Goal: Task Accomplishment & Management: Manage account settings

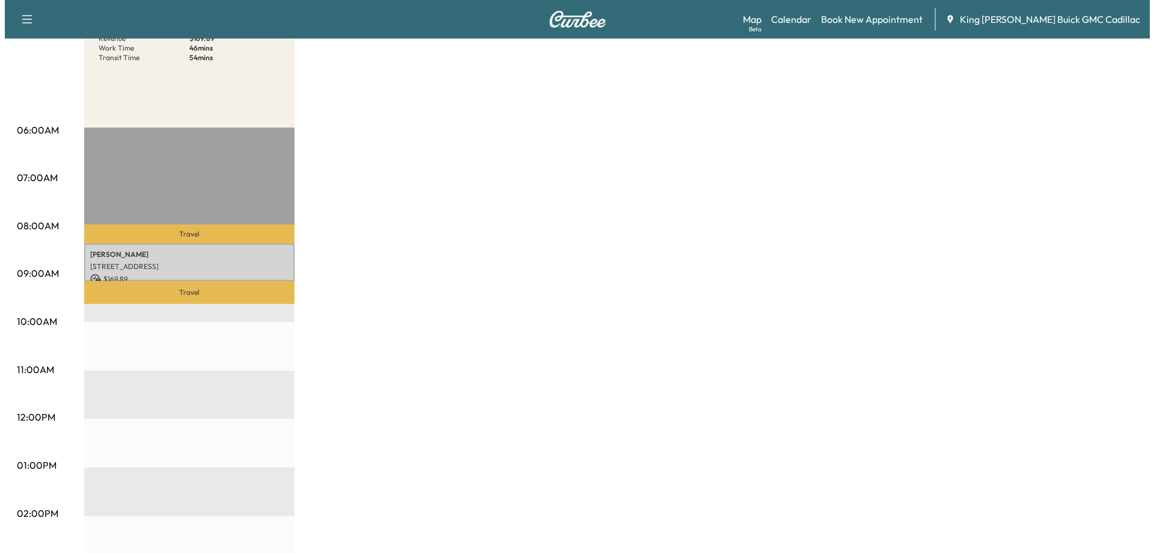
scroll to position [180, 0]
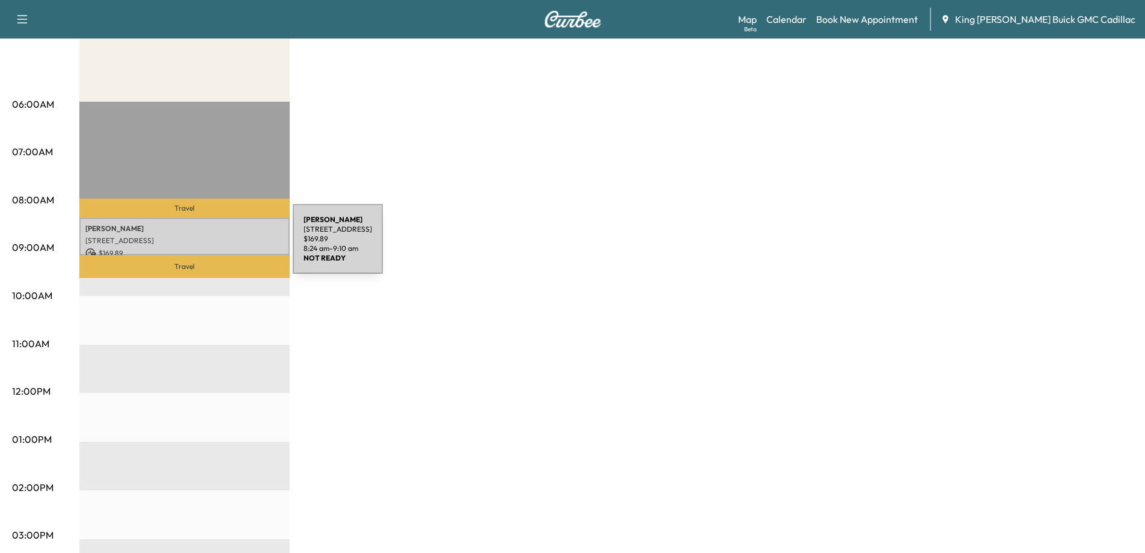
click at [203, 246] on div "SYED [STREET_ADDRESS] $ 169.89 8:24 am - 9:10 am" at bounding box center [184, 236] width 210 height 37
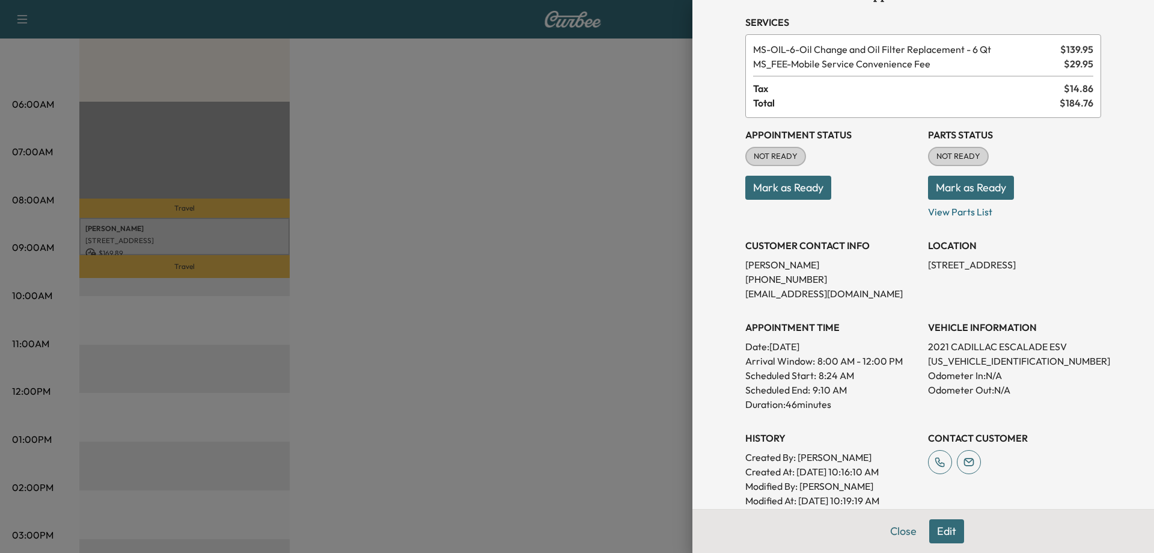
scroll to position [0, 0]
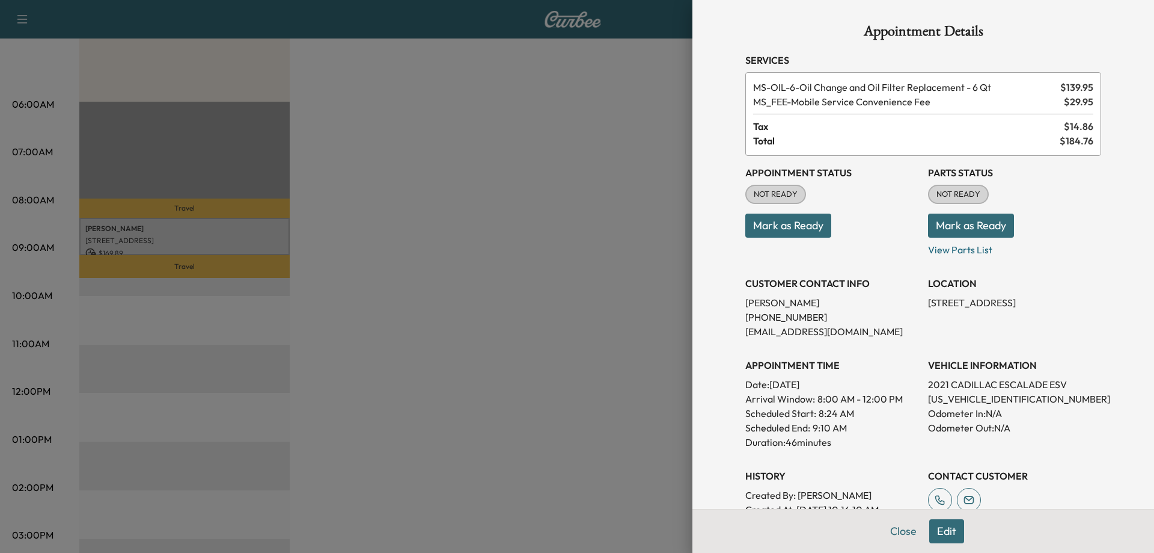
click at [939, 536] on button "Edit" at bounding box center [946, 531] width 35 height 24
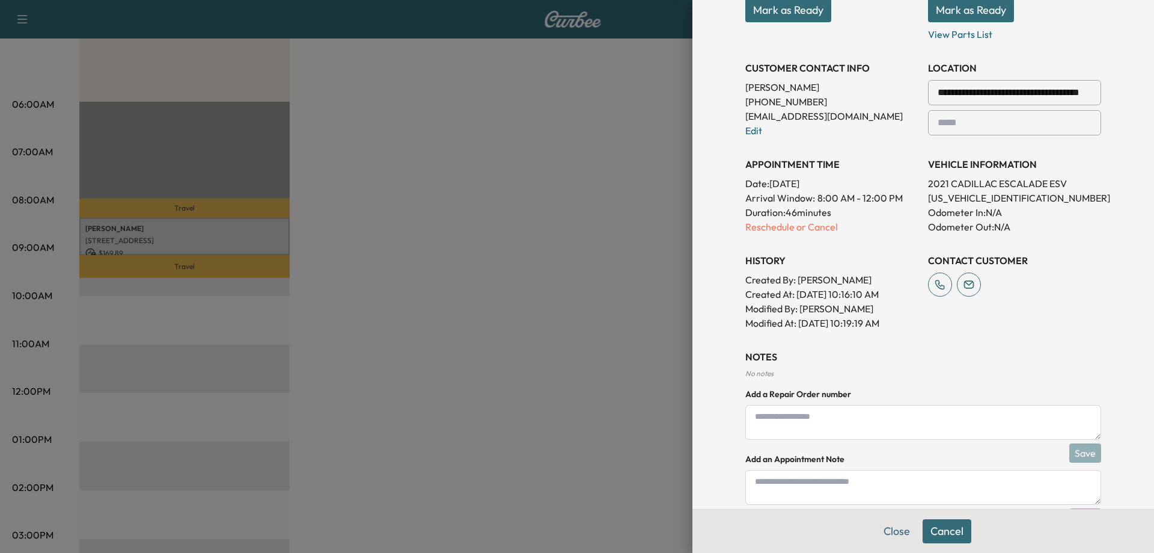
scroll to position [283, 0]
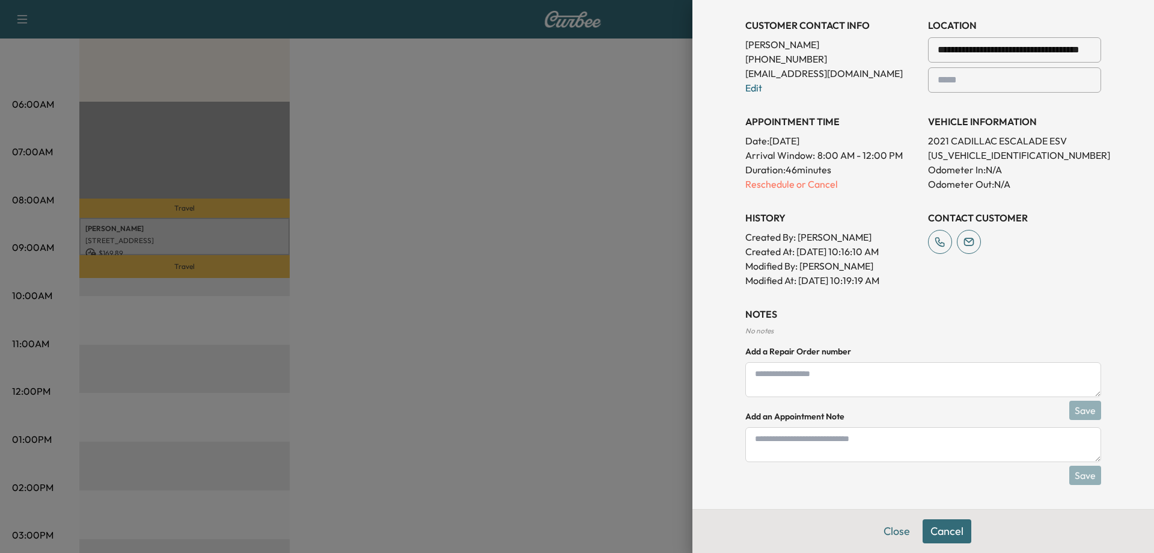
click at [927, 524] on button "Cancel" at bounding box center [947, 531] width 49 height 24
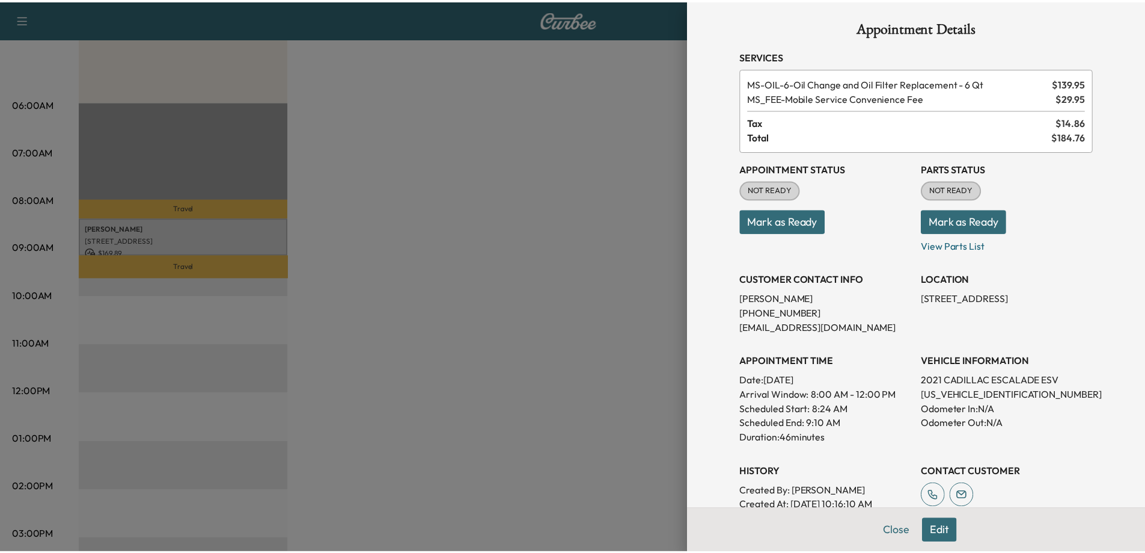
scroll to position [0, 0]
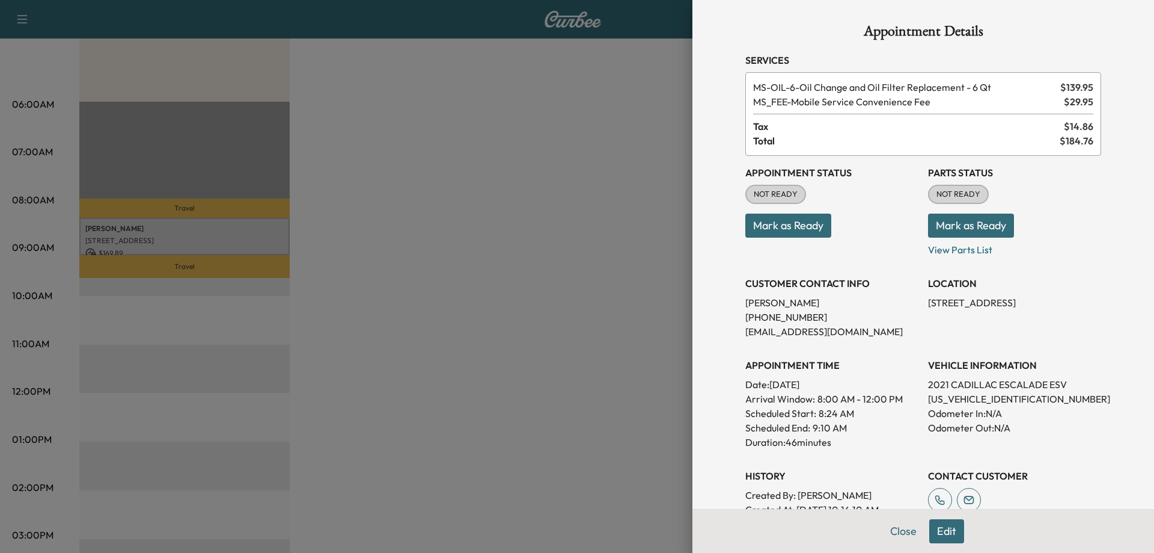
click at [623, 194] on div at bounding box center [577, 276] width 1154 height 553
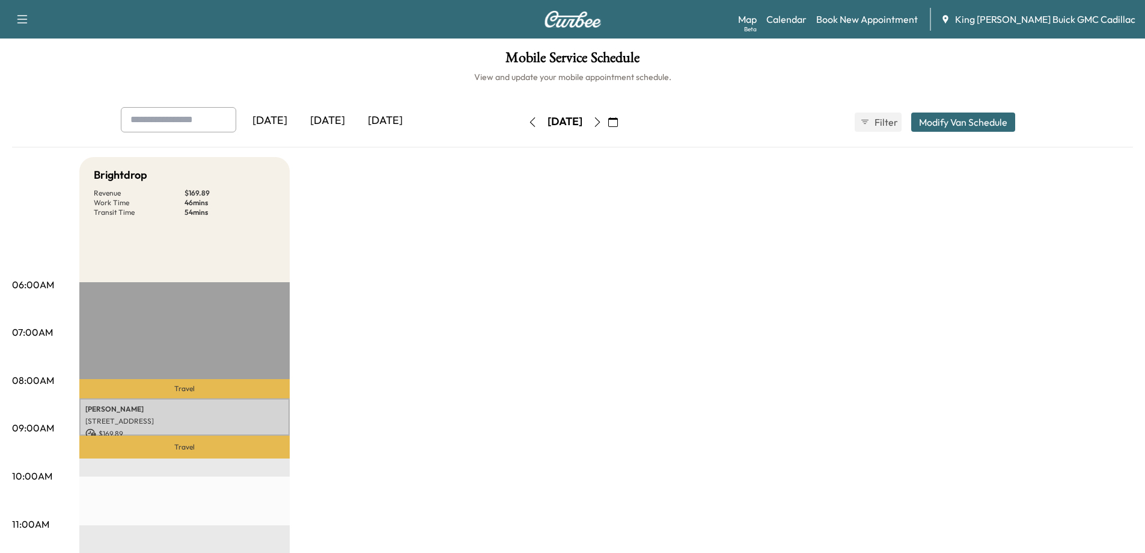
click at [602, 125] on icon "button" at bounding box center [598, 122] width 10 height 10
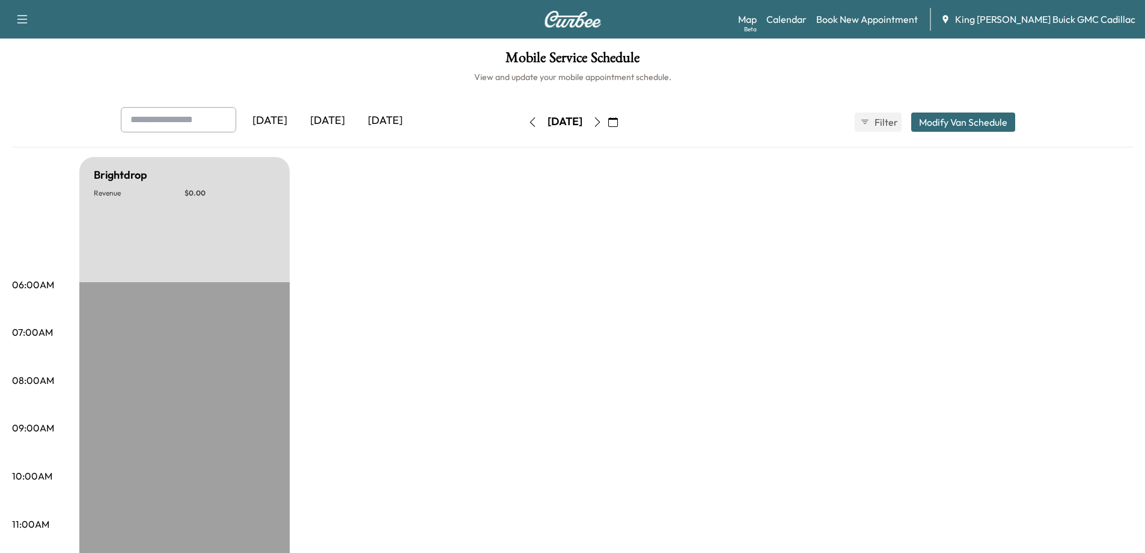
click at [602, 117] on icon "button" at bounding box center [598, 122] width 10 height 10
click at [623, 117] on button "button" at bounding box center [613, 121] width 20 height 19
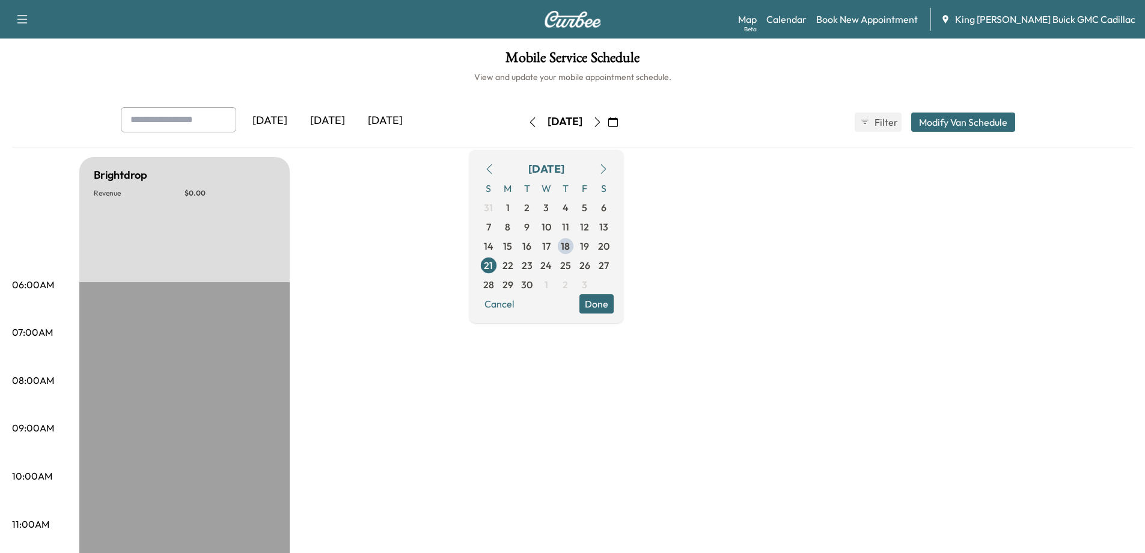
click at [602, 121] on icon "button" at bounding box center [598, 122] width 10 height 10
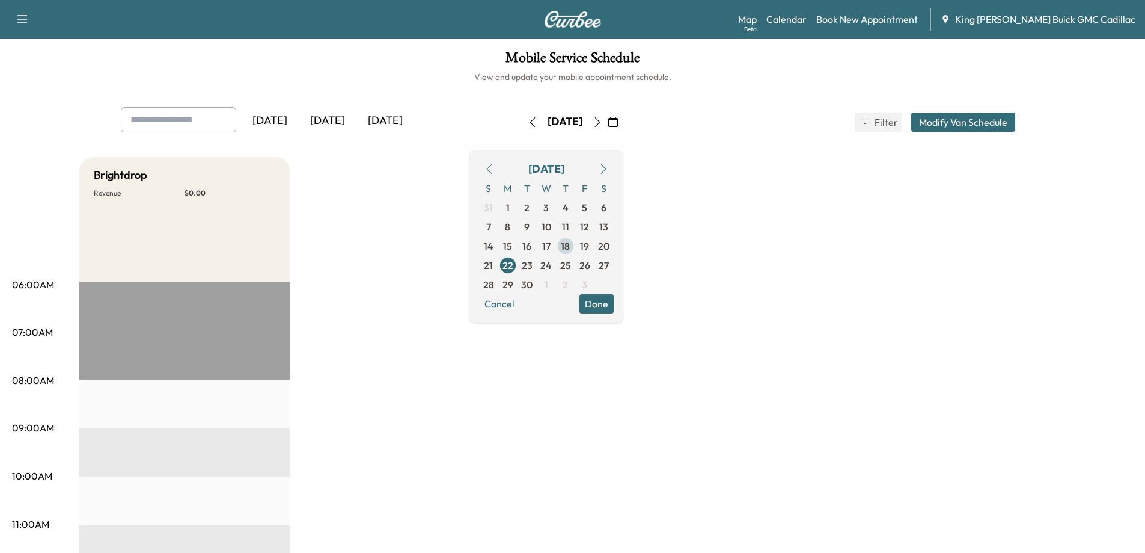
click at [570, 246] on span "18" at bounding box center [565, 246] width 9 height 14
click at [520, 308] on button "Cancel" at bounding box center [499, 303] width 41 height 19
